Goal: Share content: Share content

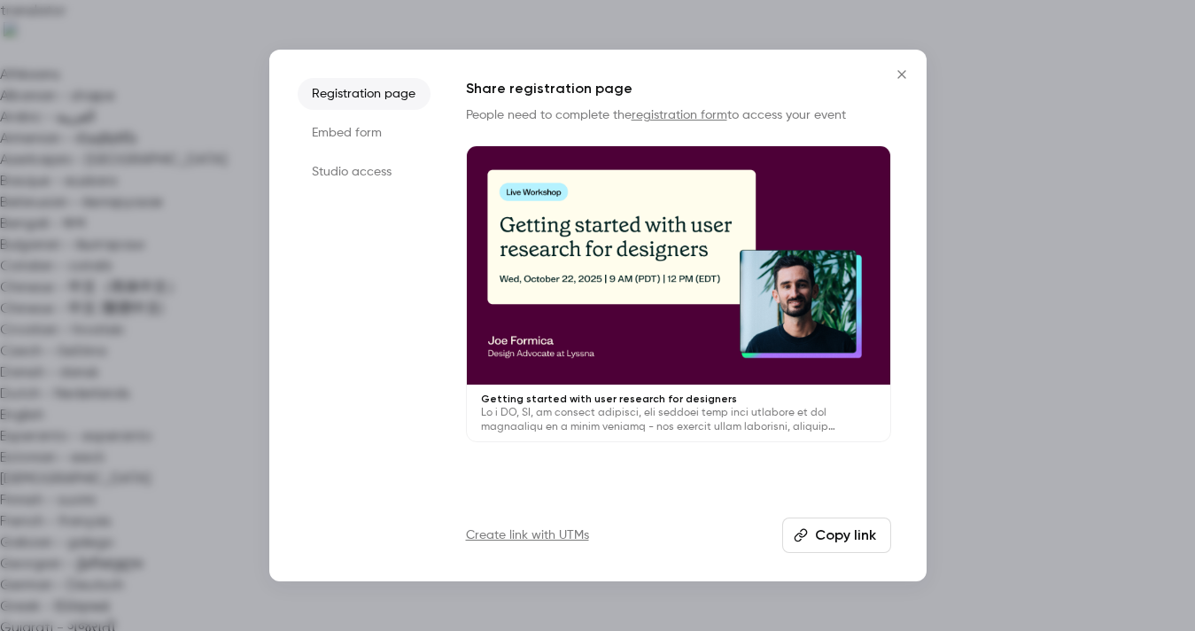
click at [822, 533] on button "Copy link" at bounding box center [836, 534] width 109 height 35
click at [900, 72] on icon "Close" at bounding box center [901, 74] width 21 height 14
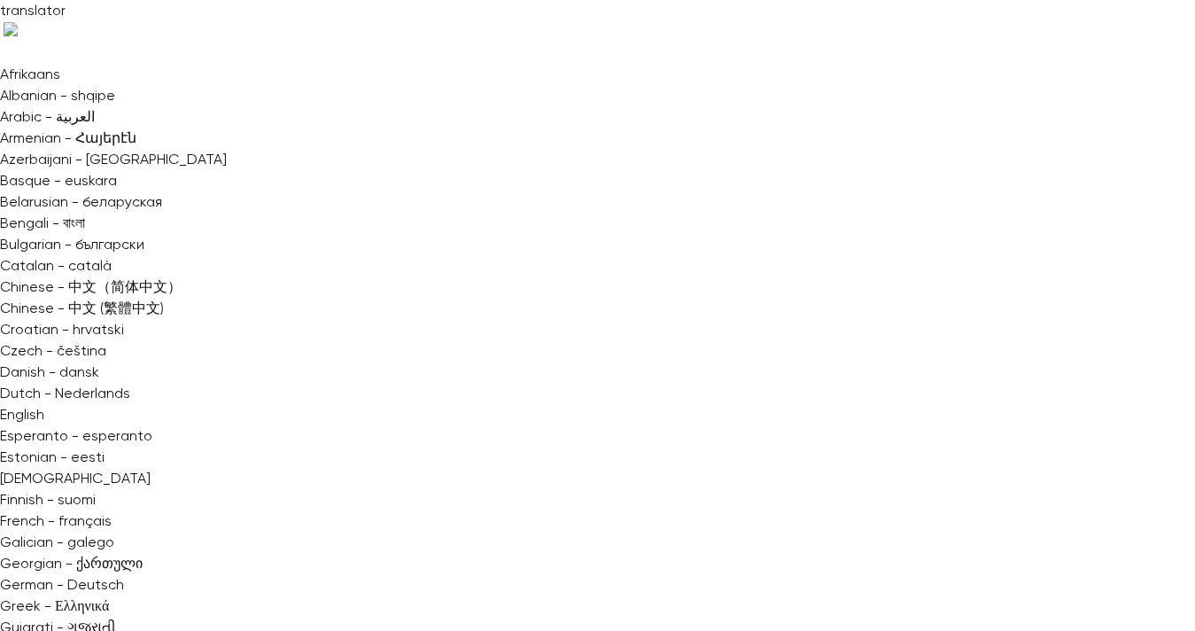
scroll to position [4, 0]
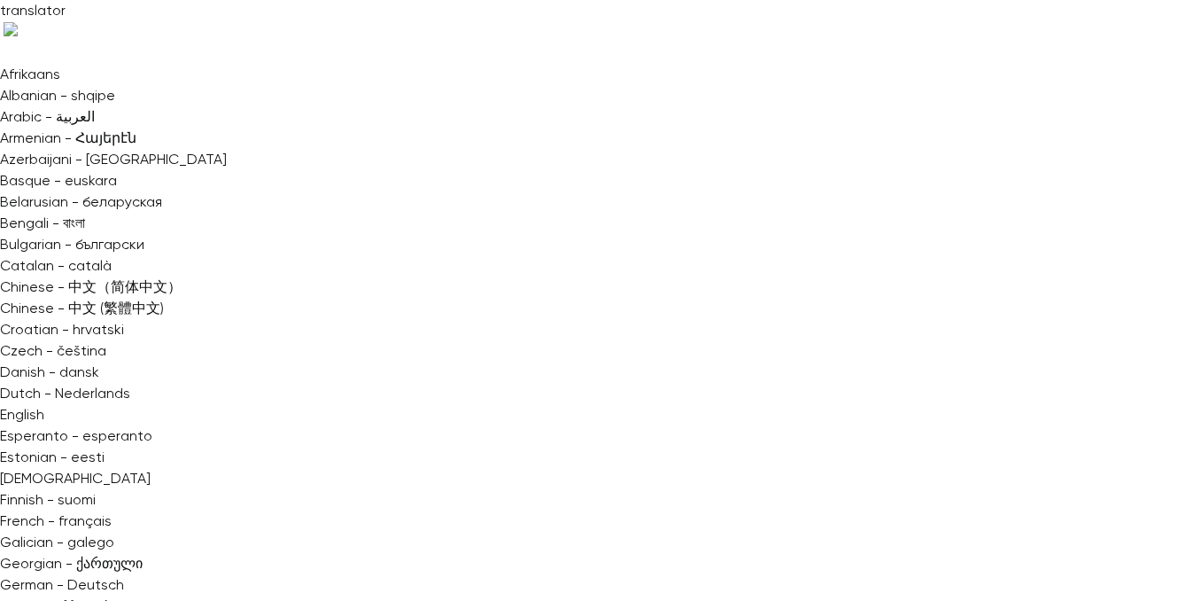
scroll to position [97, 0]
click at [0, 0] on input "Cover image" at bounding box center [0, 0] width 0 height 0
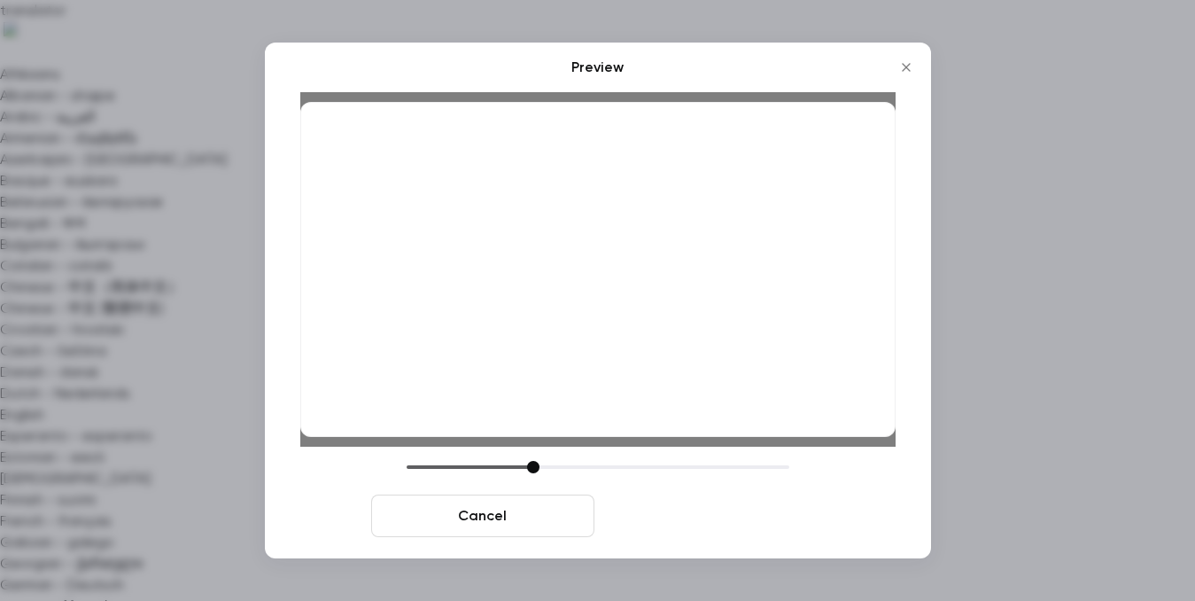
click at [743, 511] on button "Save cover" at bounding box center [713, 515] width 223 height 43
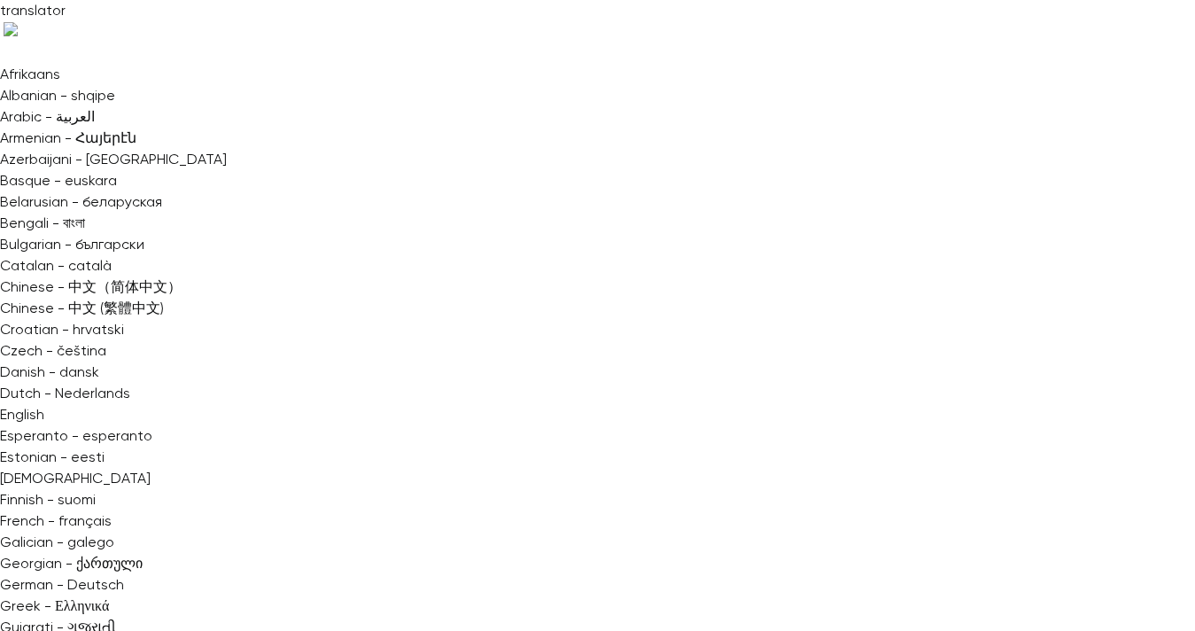
copy div "AI-Supercharged research and design with Lyssna and Lovable Settings Emails UTM…"
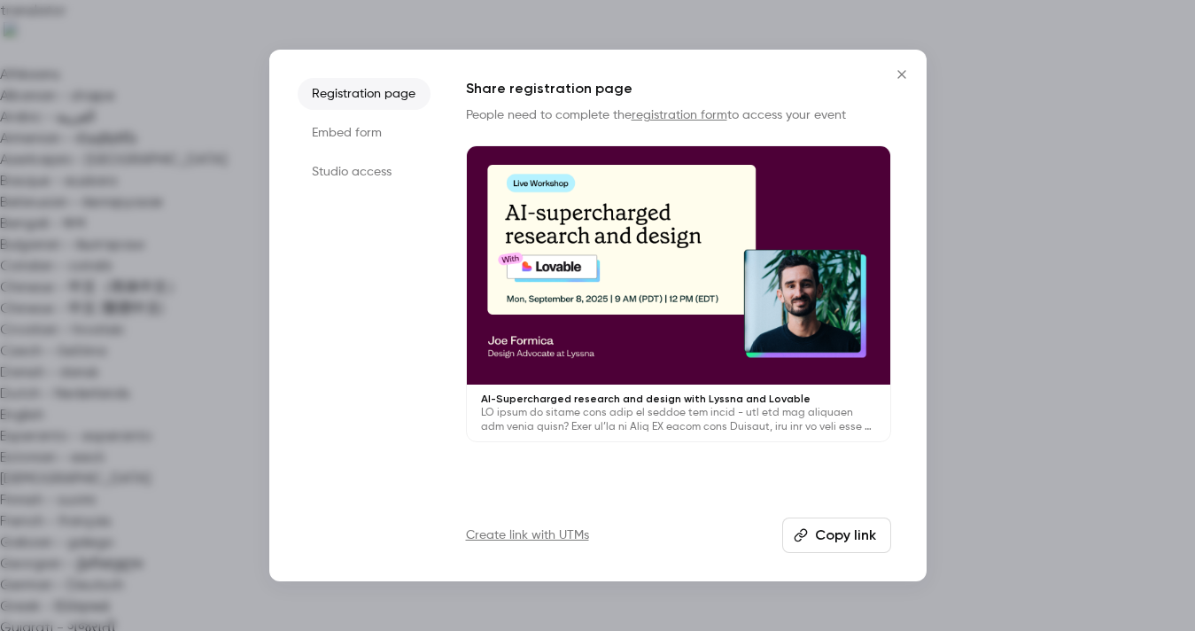
click at [863, 540] on button "Copy link" at bounding box center [836, 534] width 109 height 35
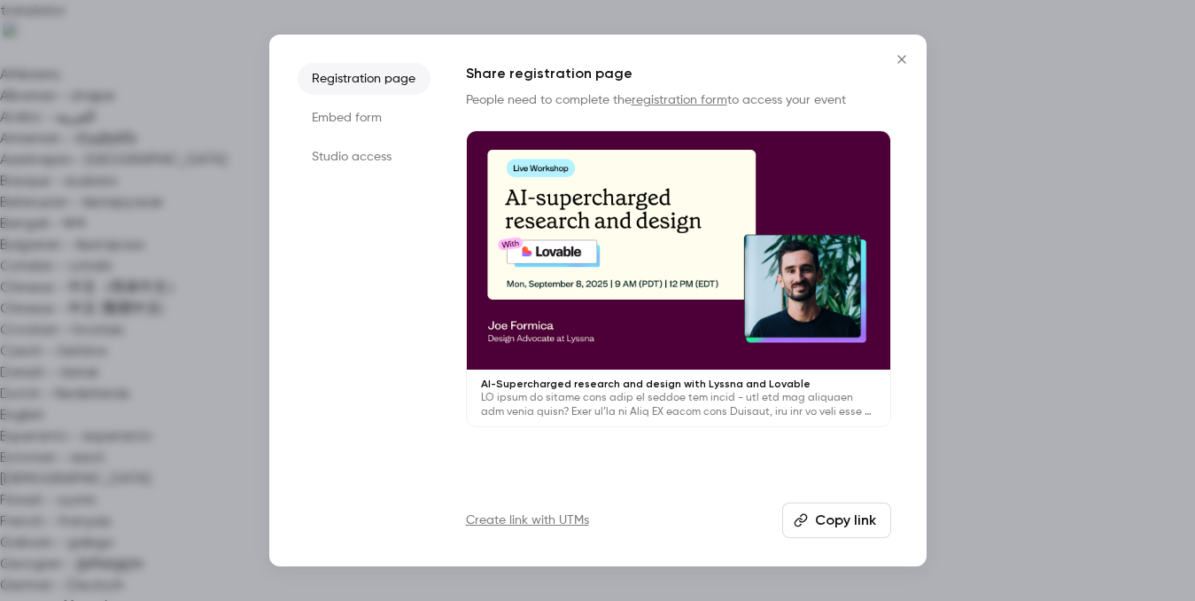
click at [1037, 121] on div at bounding box center [597, 300] width 1195 height 601
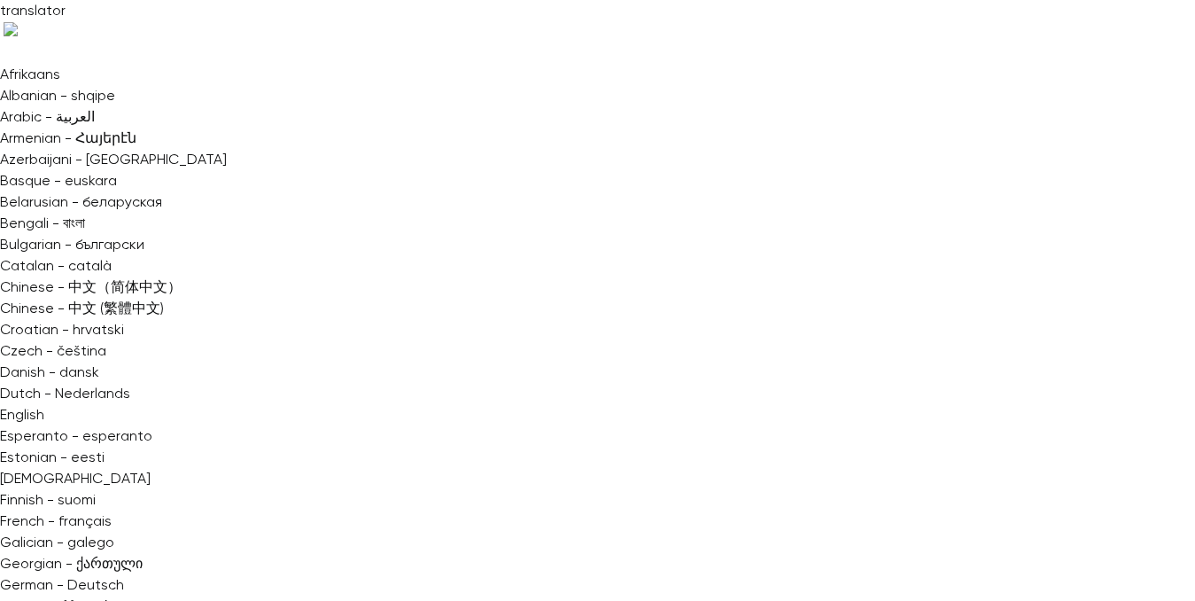
scroll to position [162, 0]
